Goal: Task Accomplishment & Management: Complete application form

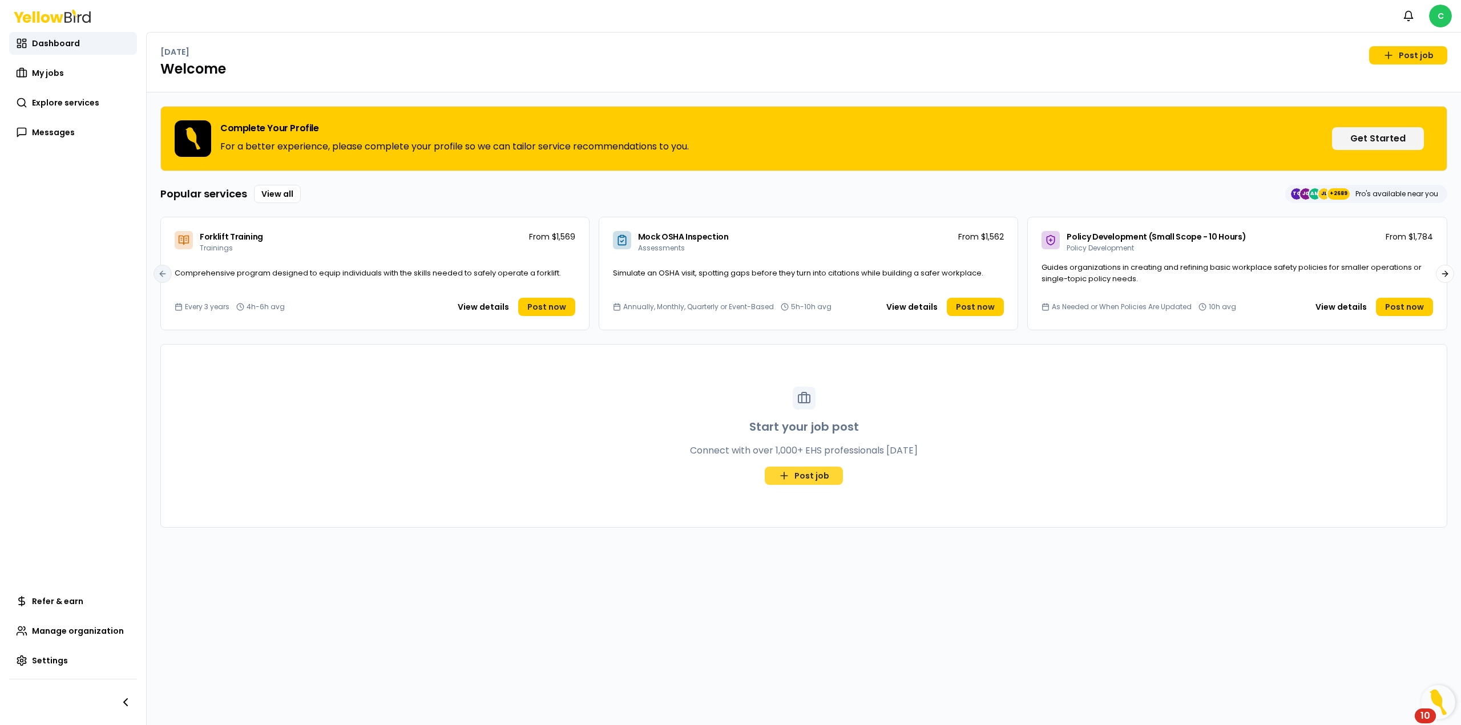
click at [830, 482] on link "Post job" at bounding box center [804, 476] width 78 height 18
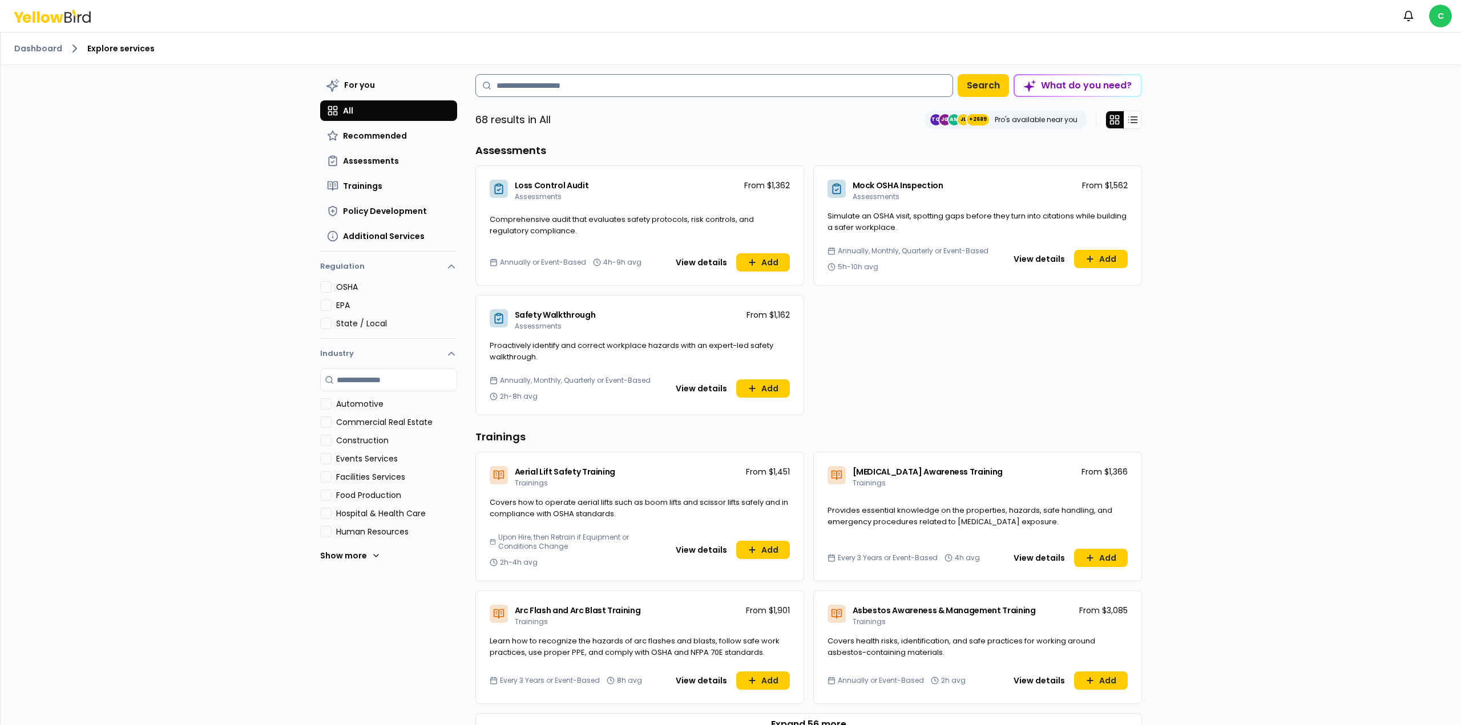
click at [558, 83] on input at bounding box center [714, 85] width 478 height 23
type input "*"
click at [384, 166] on span "Assessments" at bounding box center [371, 160] width 56 height 11
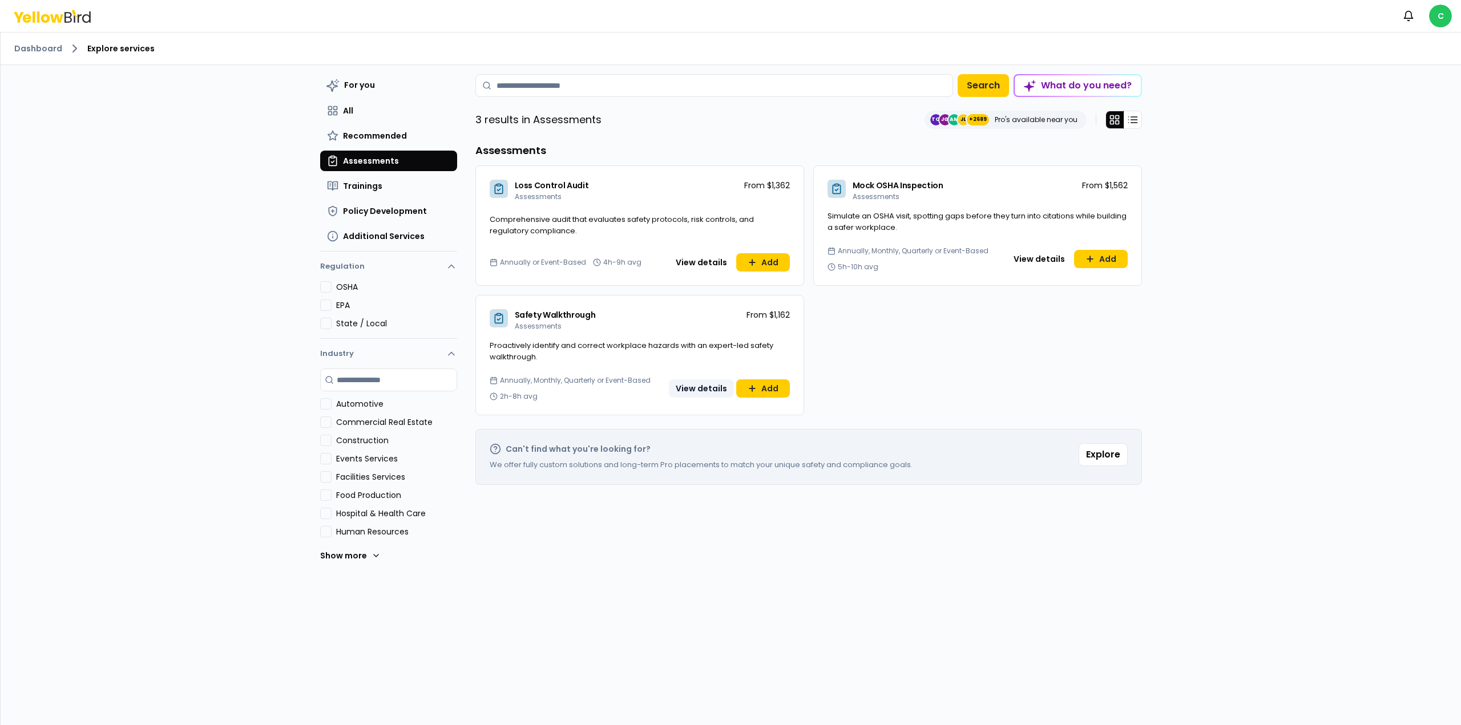
click at [709, 389] on button "View details" at bounding box center [701, 389] width 65 height 18
click at [38, 42] on ol "Dashboard Explore services" at bounding box center [730, 49] width 1433 height 14
click at [1098, 460] on button "Explore" at bounding box center [1103, 454] width 49 height 23
